Goal: Information Seeking & Learning: Understand process/instructions

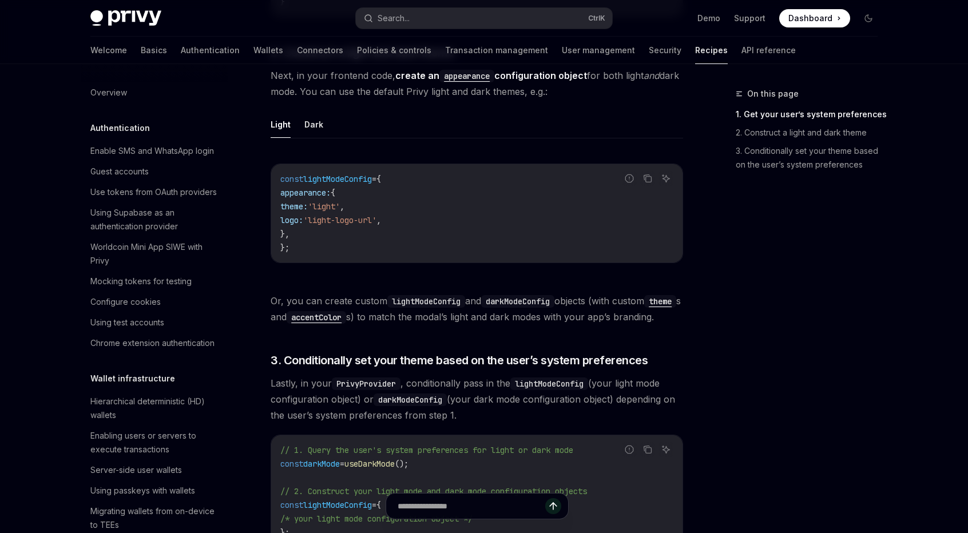
scroll to position [539, 0]
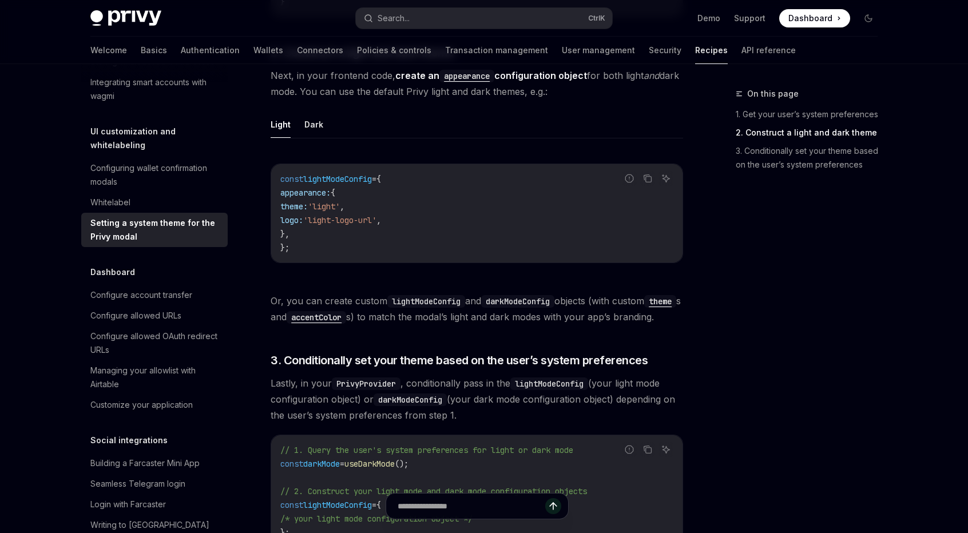
drag, startPoint x: 314, startPoint y: 234, endPoint x: 291, endPoint y: 195, distance: 45.4
click at [291, 195] on code "const lightModeConfig = { appearance: { theme: 'light' , logo: 'light-logo-url'…" at bounding box center [476, 213] width 393 height 82
copy code "appearance: { theme: 'light' , logo: 'light-logo-url' , },"
click at [447, 203] on code "const lightModeConfig = { appearance: { theme: 'light' , logo: 'light-logo-url'…" at bounding box center [476, 213] width 393 height 82
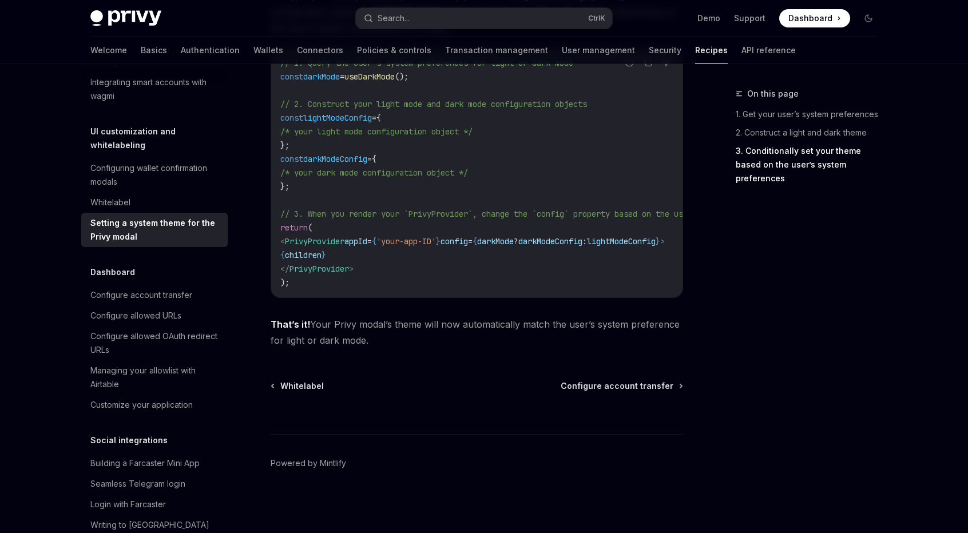
scroll to position [1092, 0]
click at [168, 189] on div "Configuring wallet confirmation modals" at bounding box center [155, 174] width 130 height 27
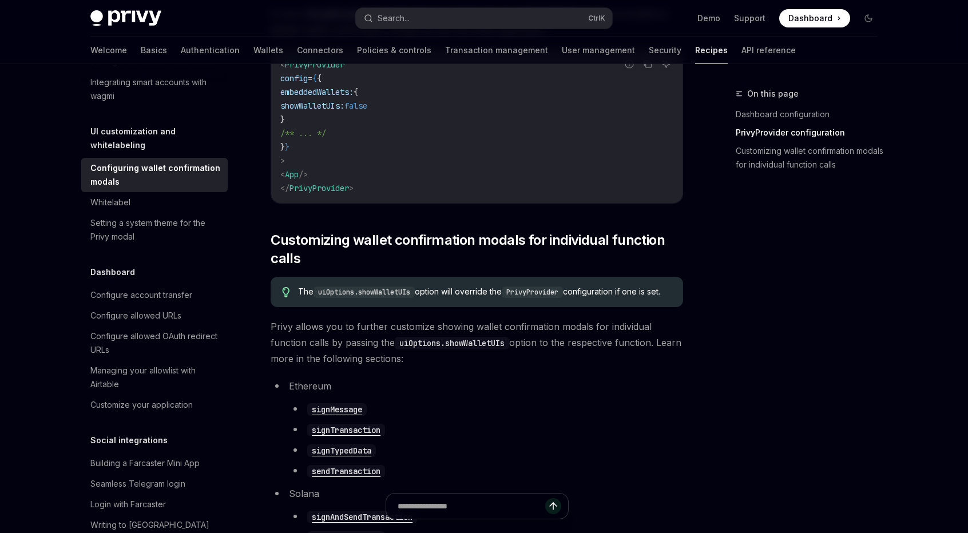
scroll to position [443, 0]
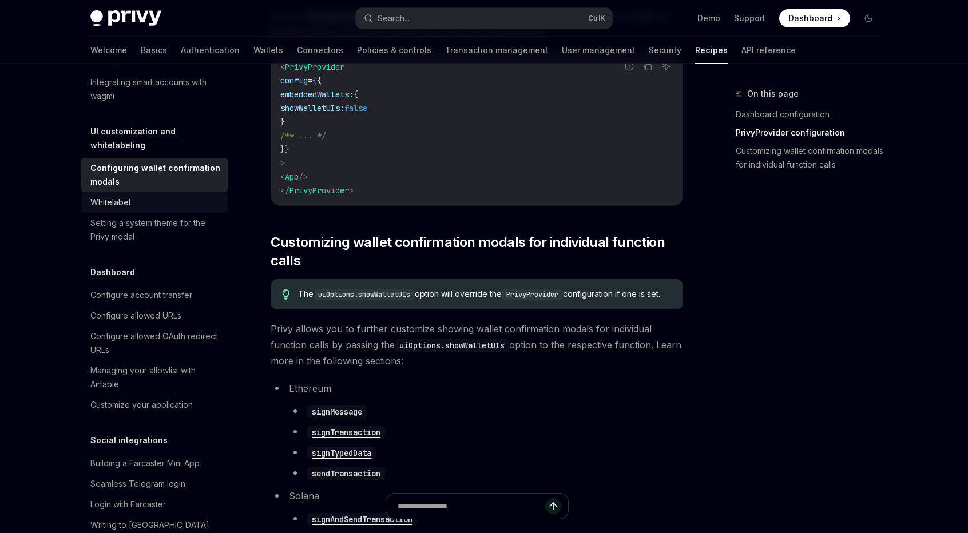
click at [165, 209] on div "Whitelabel" at bounding box center [155, 203] width 130 height 14
type textarea "*"
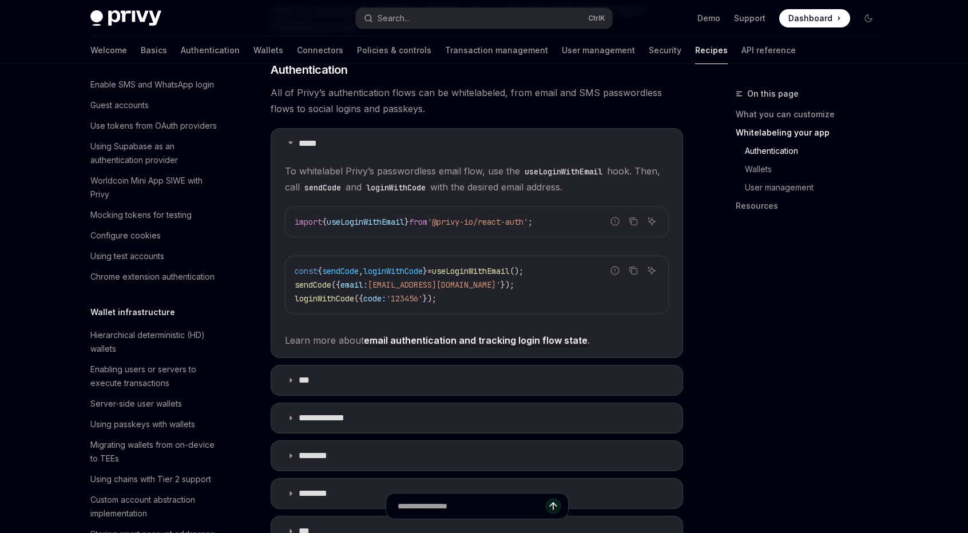
scroll to position [24, 0]
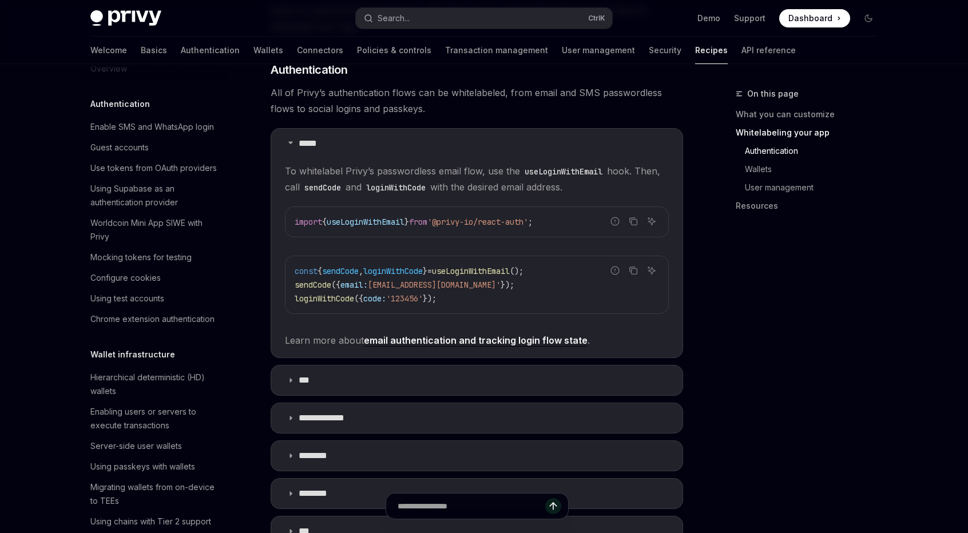
click at [395, 32] on div "Privy Docs home page Search... Ctrl K Demo Support Dashboard Dashboard Search..." at bounding box center [483, 18] width 787 height 37
click at [401, 25] on button "Search... Ctrl K" at bounding box center [484, 18] width 256 height 21
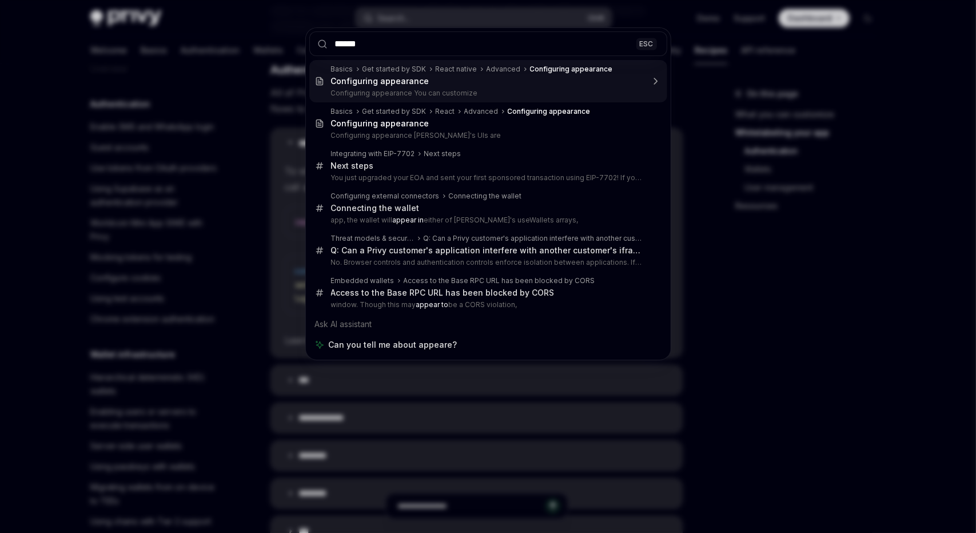
type input "*******"
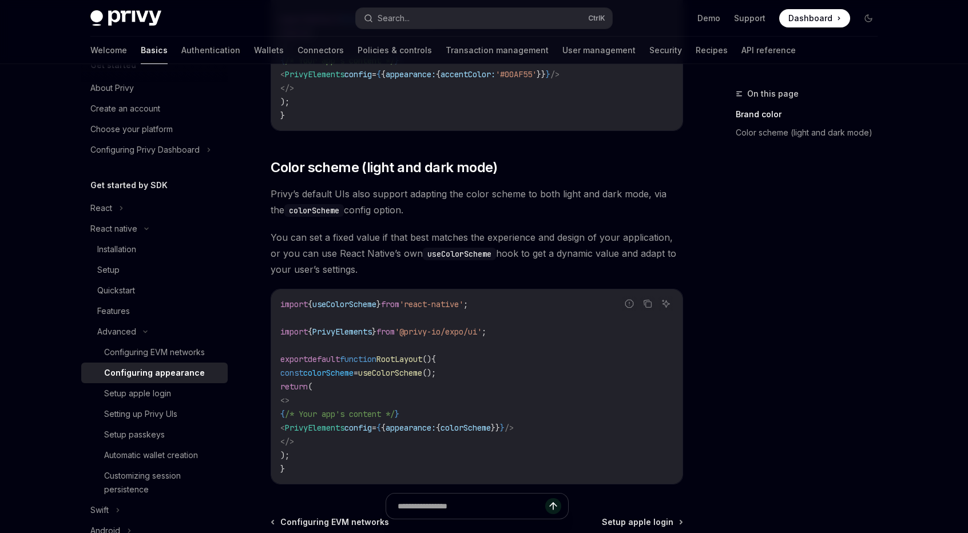
scroll to position [350, 0]
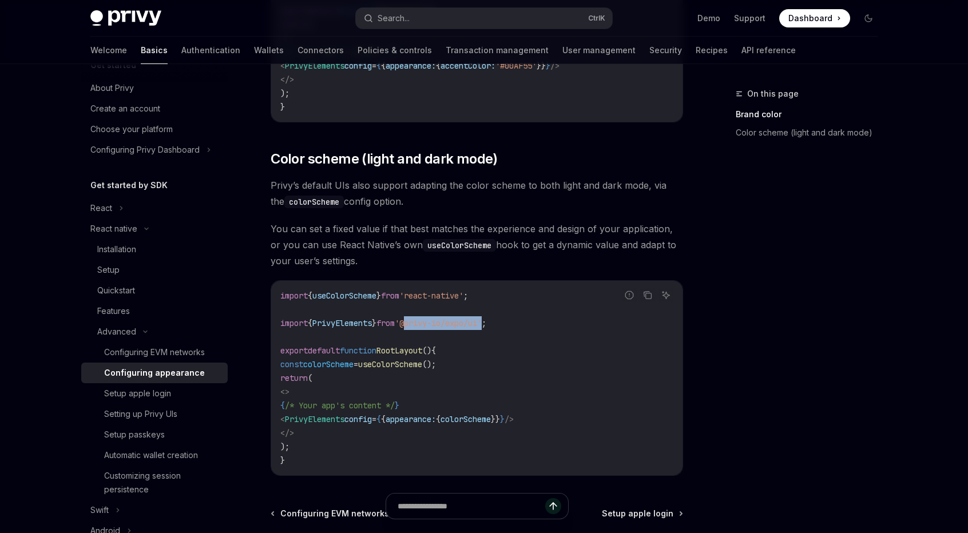
drag, startPoint x: 420, startPoint y: 326, endPoint x: 502, endPoint y: 324, distance: 82.4
click at [482, 324] on span "'@privy-io/expo/ui'" at bounding box center [438, 323] width 87 height 10
copy span "@privy-io/expo/ui"
click at [543, 325] on code "import { useColorScheme } from 'react-native' ; import { PrivyElements } from '…" at bounding box center [476, 378] width 393 height 178
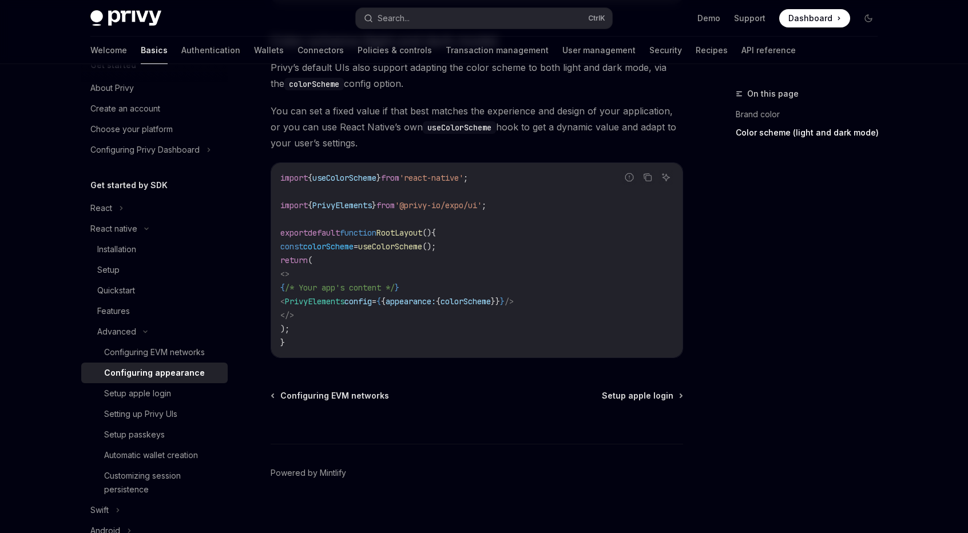
scroll to position [476, 0]
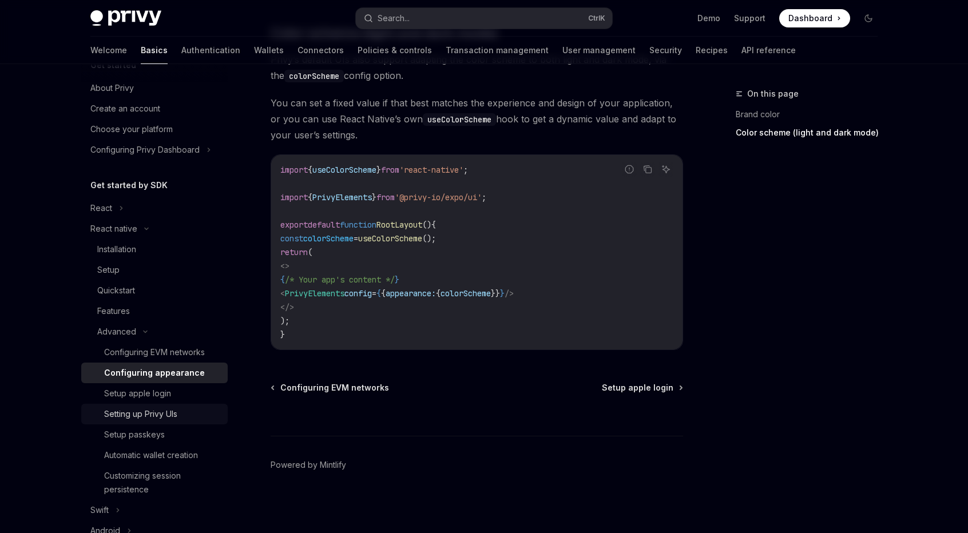
click at [200, 414] on div "Setting up Privy UIs" at bounding box center [162, 414] width 117 height 14
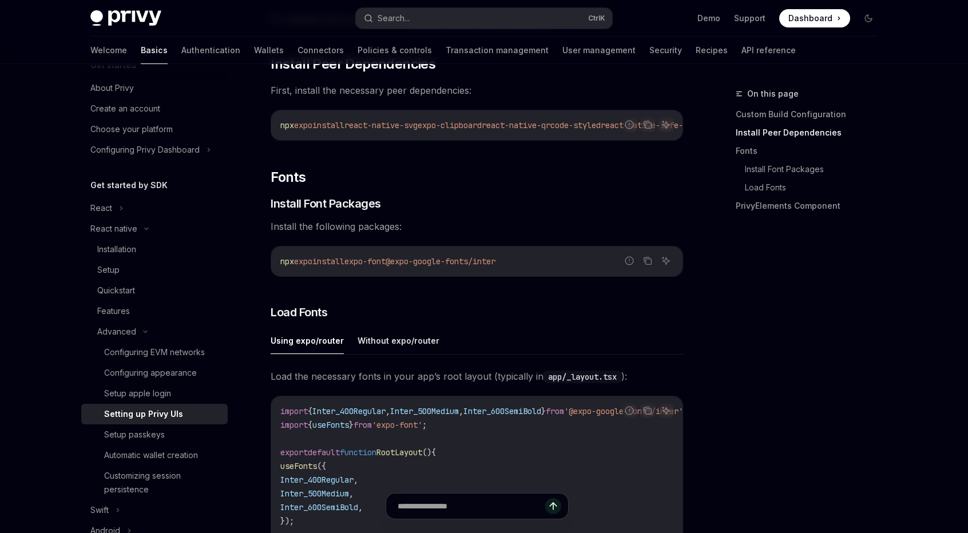
scroll to position [343, 0]
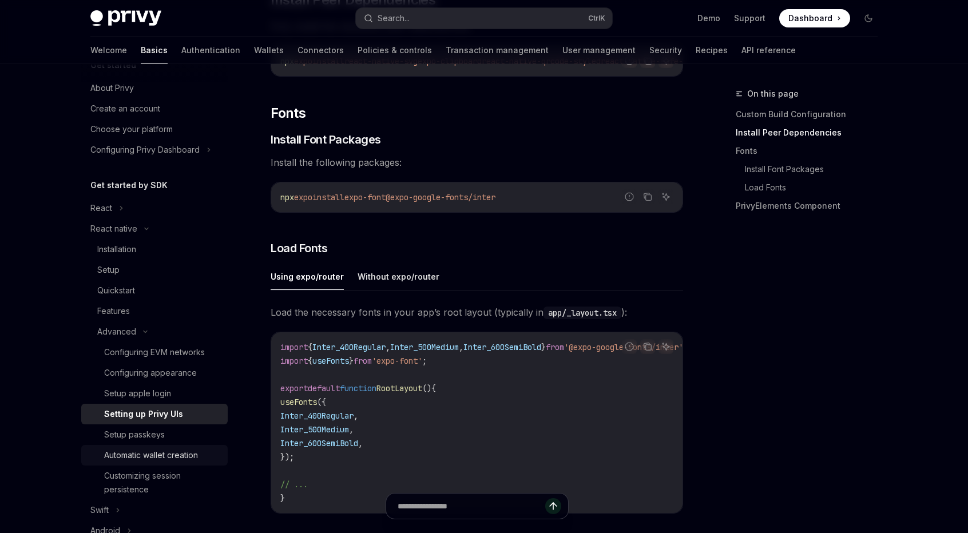
click at [187, 452] on div "Automatic wallet creation" at bounding box center [151, 455] width 94 height 14
type textarea "*"
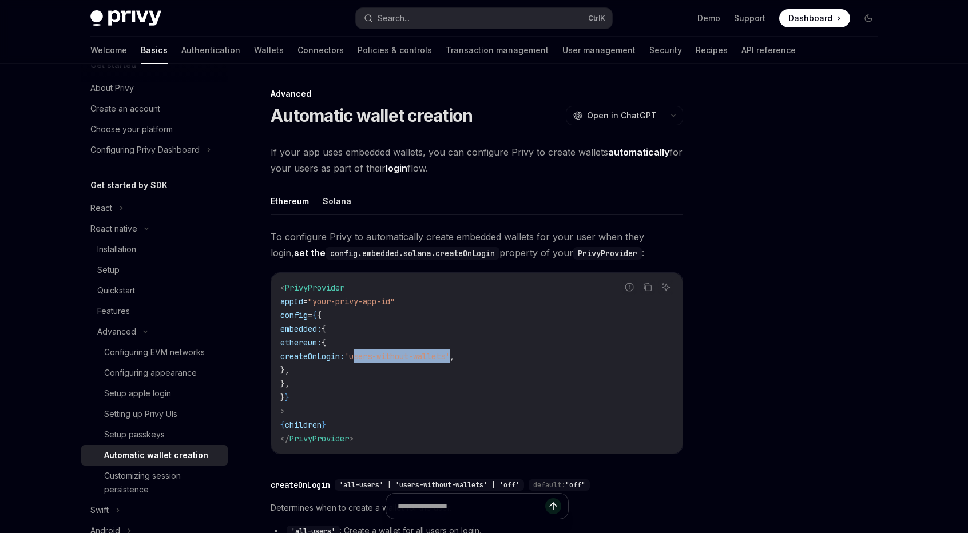
drag, startPoint x: 535, startPoint y: 358, endPoint x: 433, endPoint y: 360, distance: 101.9
click at [433, 360] on span "'users-without-wallets'" at bounding box center [396, 356] width 105 height 10
copy span "users-without-wallets"
click at [831, 181] on div at bounding box center [800, 310] width 174 height 446
click at [800, 353] on div at bounding box center [800, 310] width 174 height 446
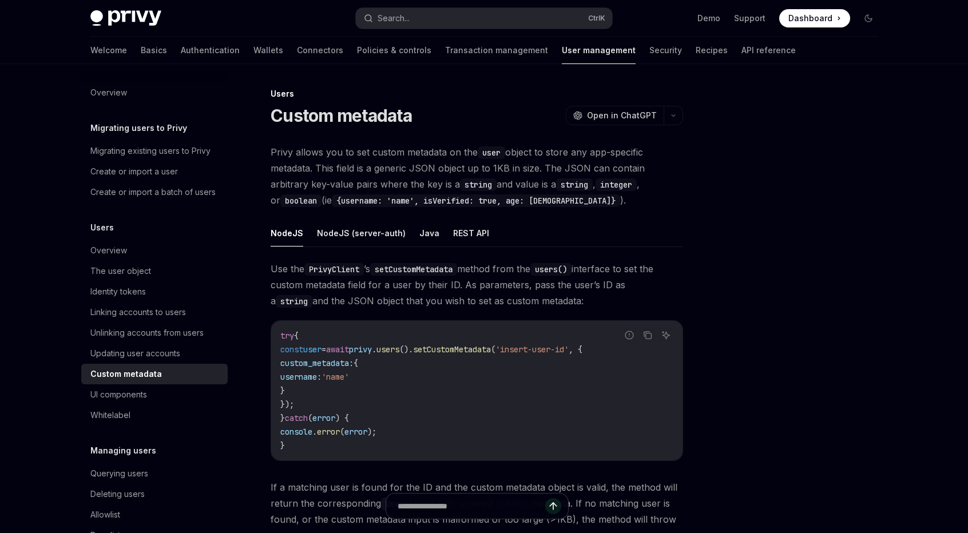
click at [33, 65] on div "Privy Docs home page Search... Ctrl K Demo Support Dashboard Dashboard Search..…" at bounding box center [484, 364] width 968 height 728
